Goal: Information Seeking & Learning: Check status

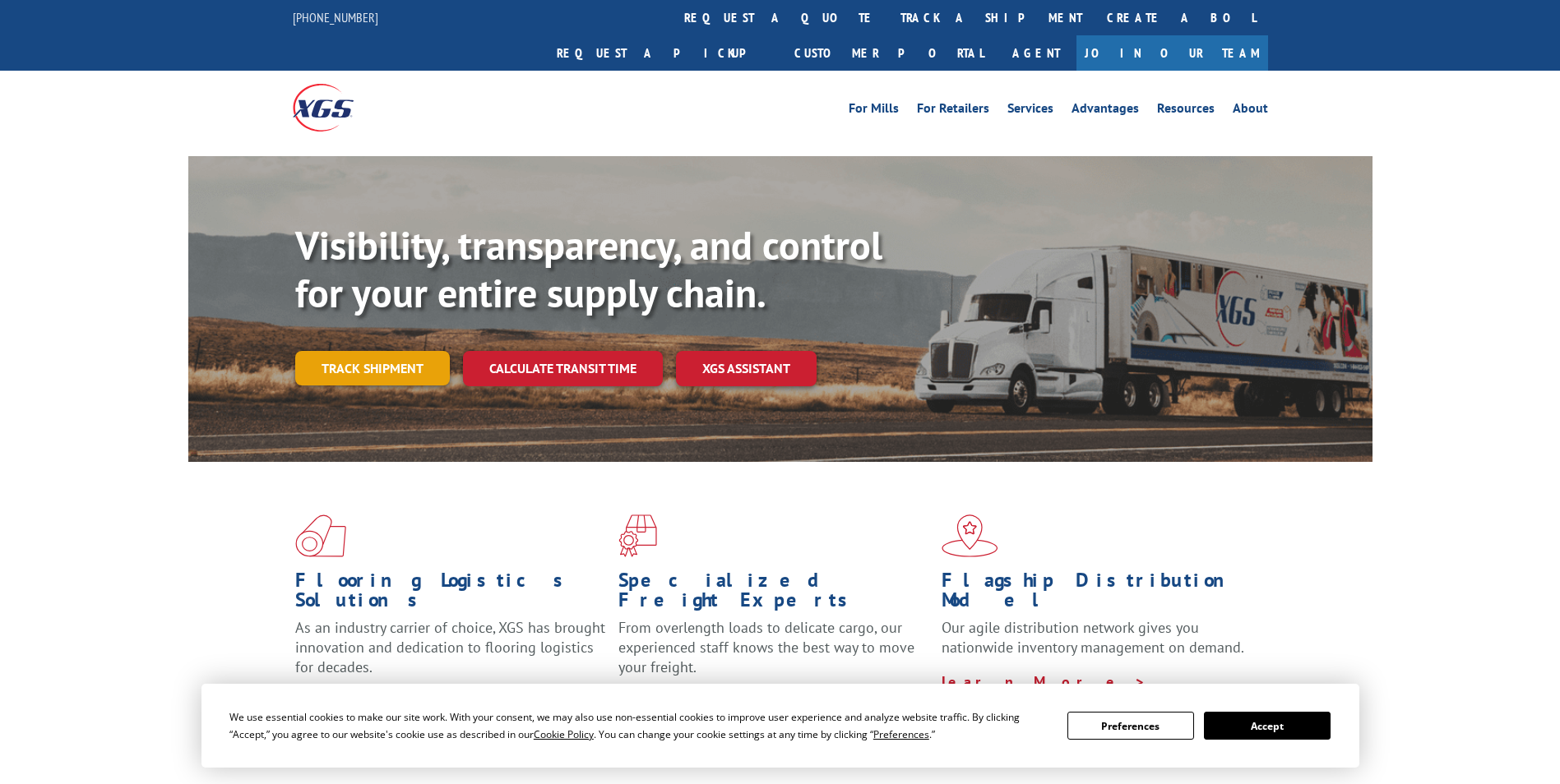
click at [413, 351] on link "Track shipment" at bounding box center [373, 368] width 154 height 35
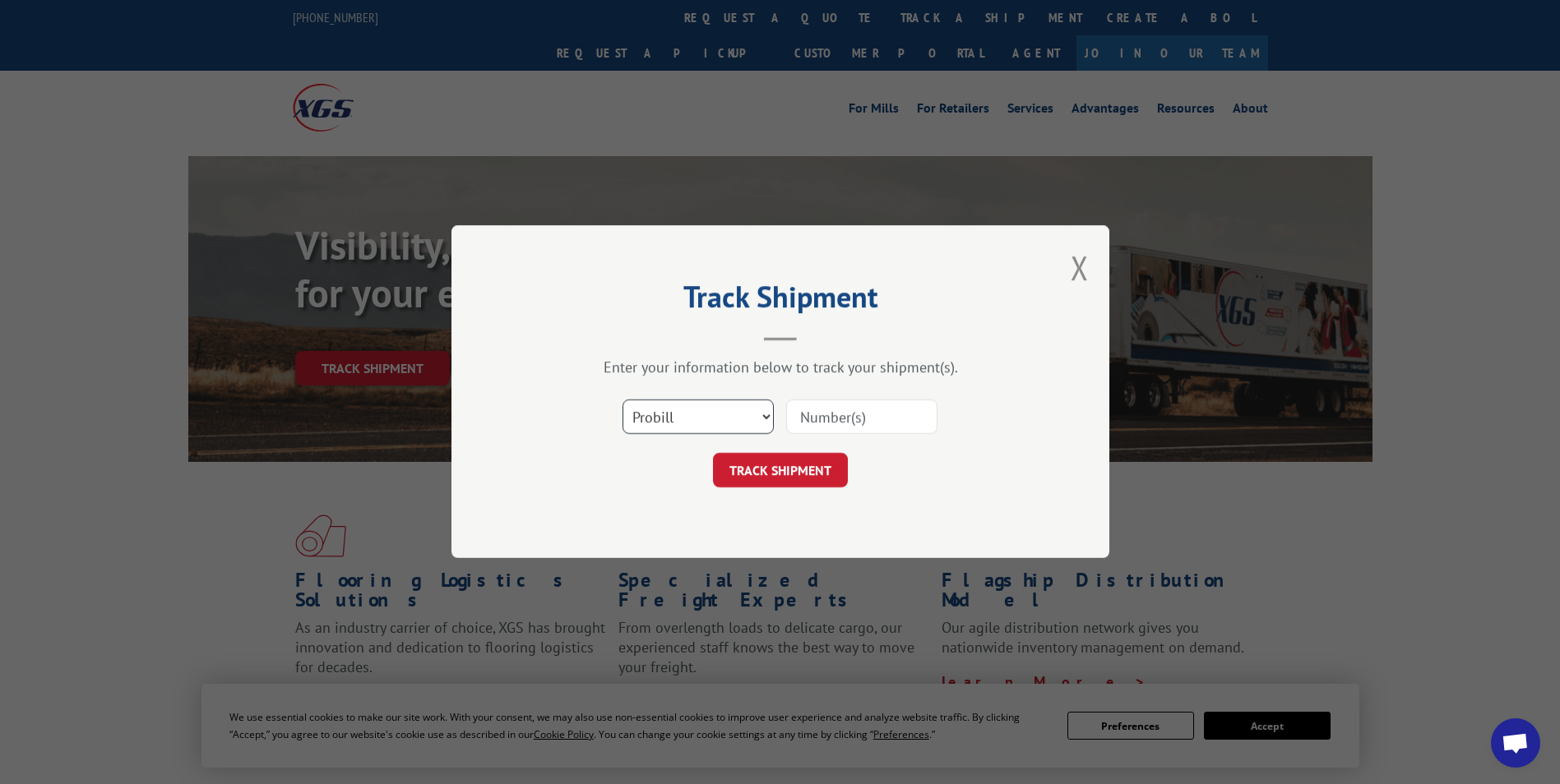
click at [764, 414] on select "Select category... Probill BOL PO" at bounding box center [698, 418] width 152 height 35
click at [623, 400] on select "Select category... Probill BOL PO" at bounding box center [698, 418] width 152 height 35
paste input "134827070"
type input "134827070"
click at [818, 476] on button "TRACK SHIPMENT" at bounding box center [780, 471] width 135 height 35
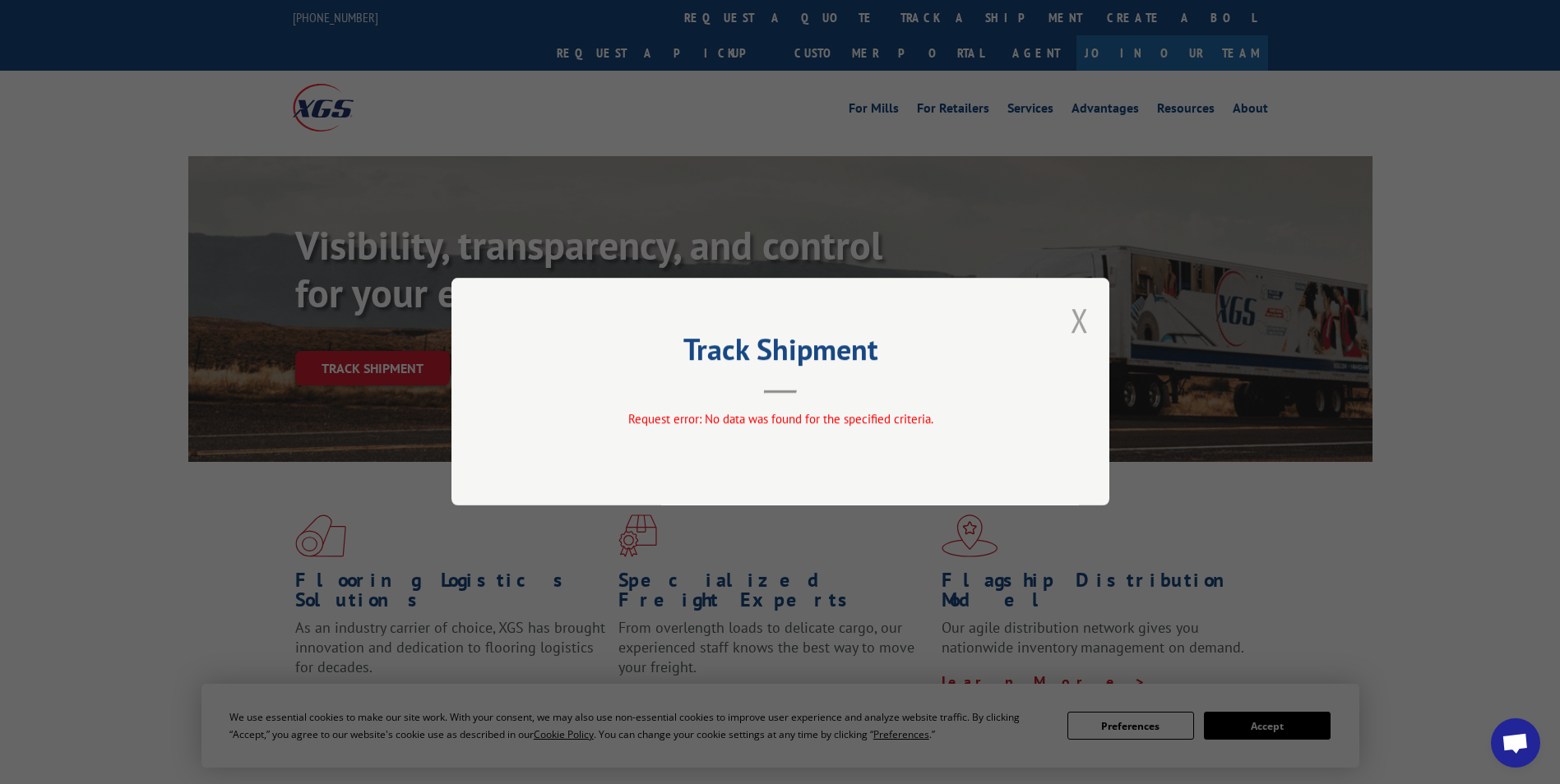
click at [1079, 327] on button "Close modal" at bounding box center [1080, 319] width 18 height 43
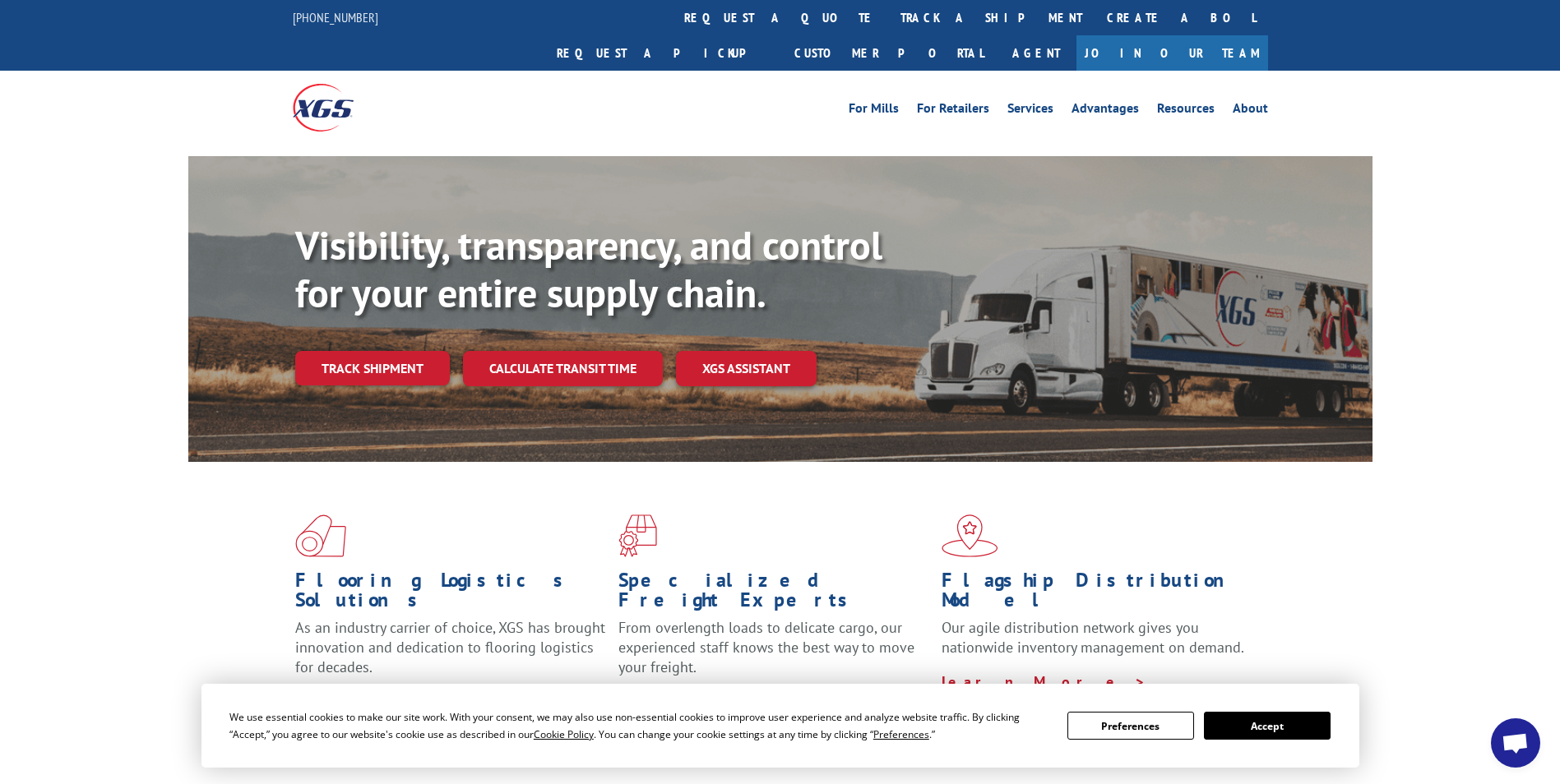
click at [810, 515] on span at bounding box center [780, 536] width 323 height 43
click at [432, 351] on link "Track shipment" at bounding box center [373, 368] width 154 height 35
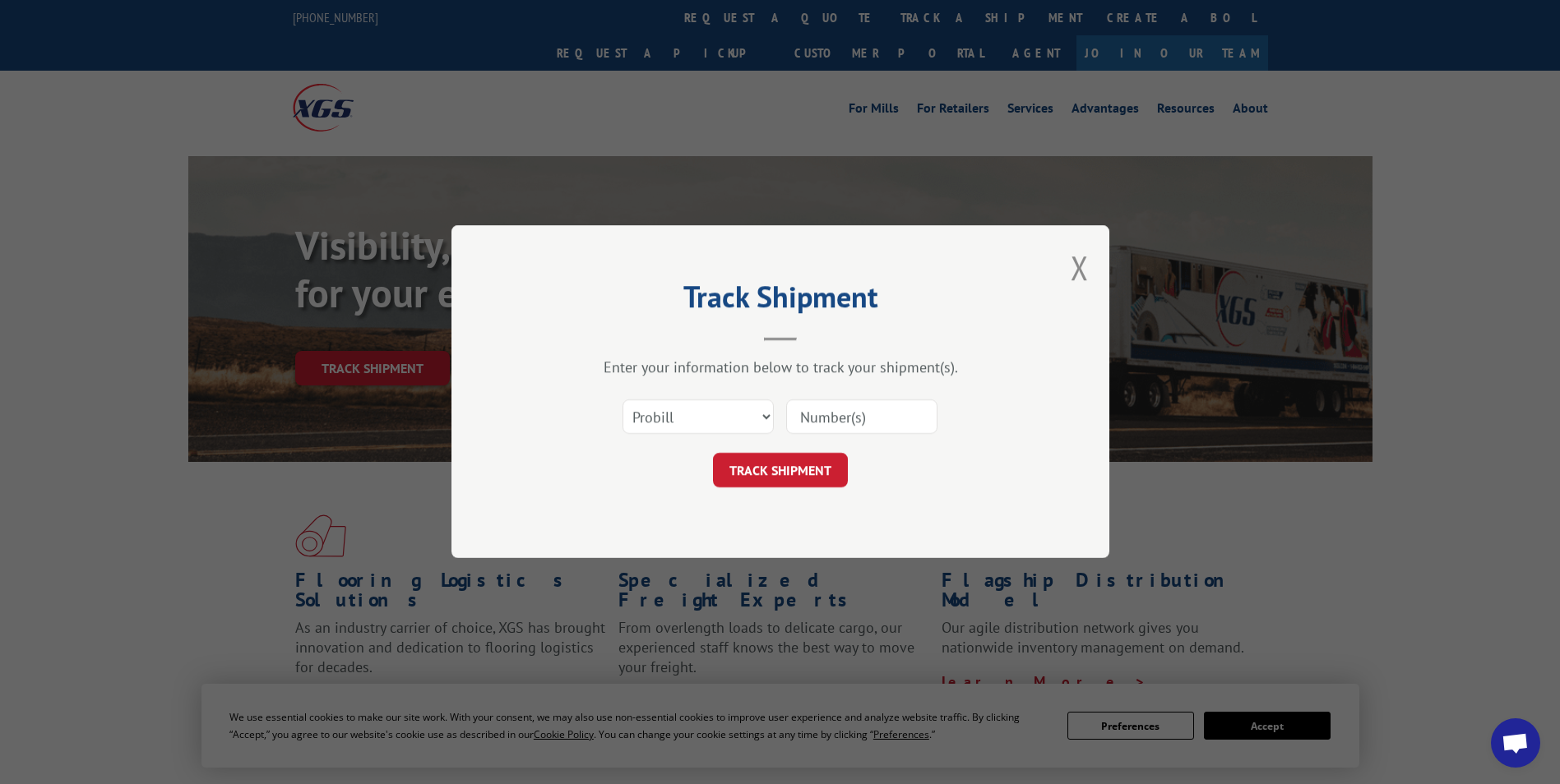
click at [813, 427] on input at bounding box center [861, 418] width 152 height 35
